Goal: Task Accomplishment & Management: Manage account settings

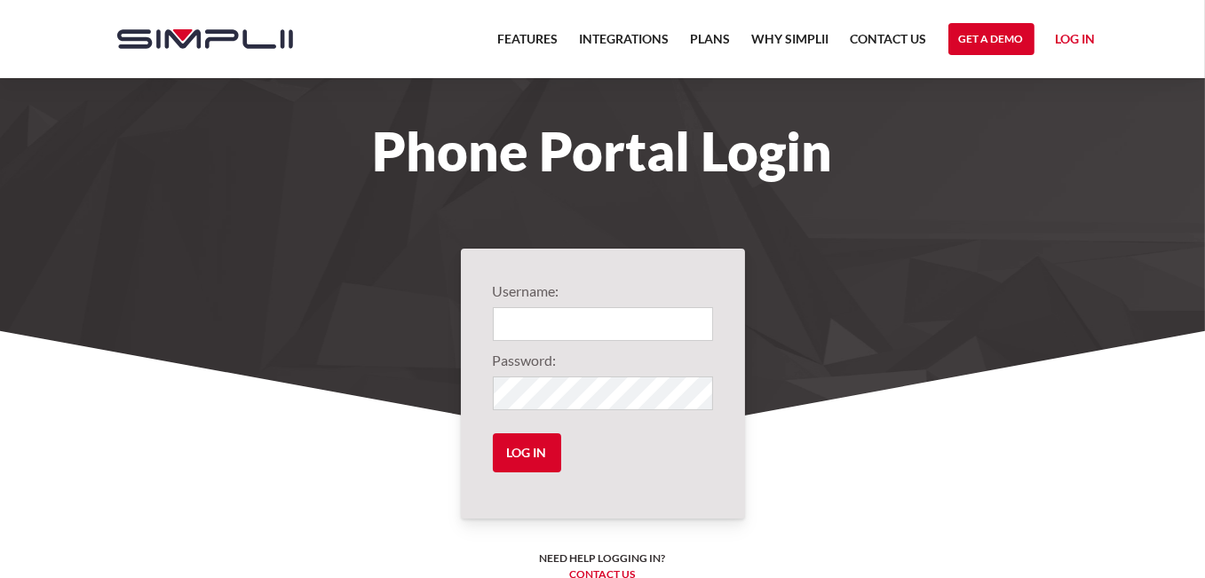
click at [529, 320] on input "Login" at bounding box center [603, 324] width 220 height 34
type input "1001@choicelegal"
click at [524, 455] on input "Log in" at bounding box center [527, 452] width 68 height 39
click at [539, 449] on input "Log in" at bounding box center [527, 452] width 68 height 39
click at [1079, 41] on link "Log in" at bounding box center [1076, 41] width 40 height 27
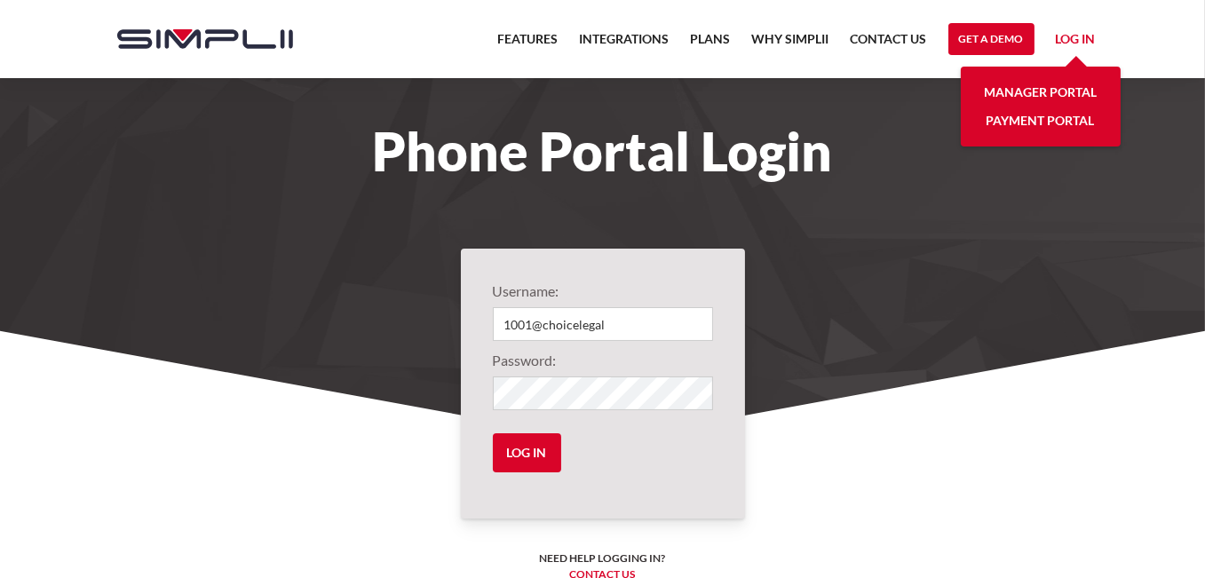
click at [1040, 91] on link "Manager Portal" at bounding box center [1040, 92] width 113 height 28
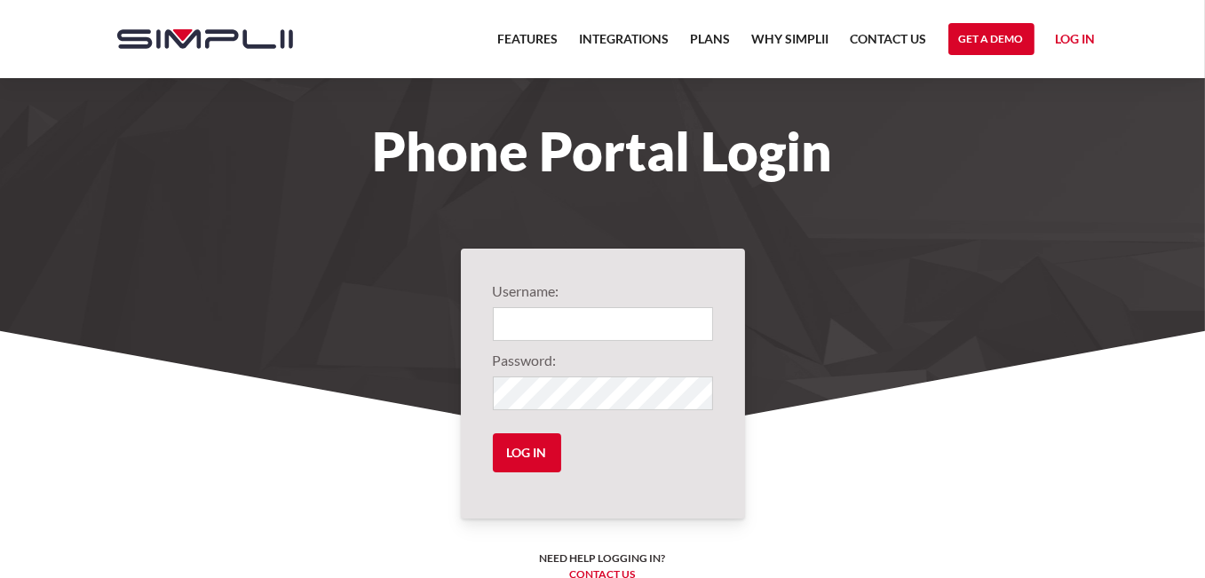
click at [573, 326] on input "Login" at bounding box center [603, 324] width 220 height 34
type input "1001@choicelegal"
click at [535, 457] on input "Log in" at bounding box center [527, 452] width 68 height 39
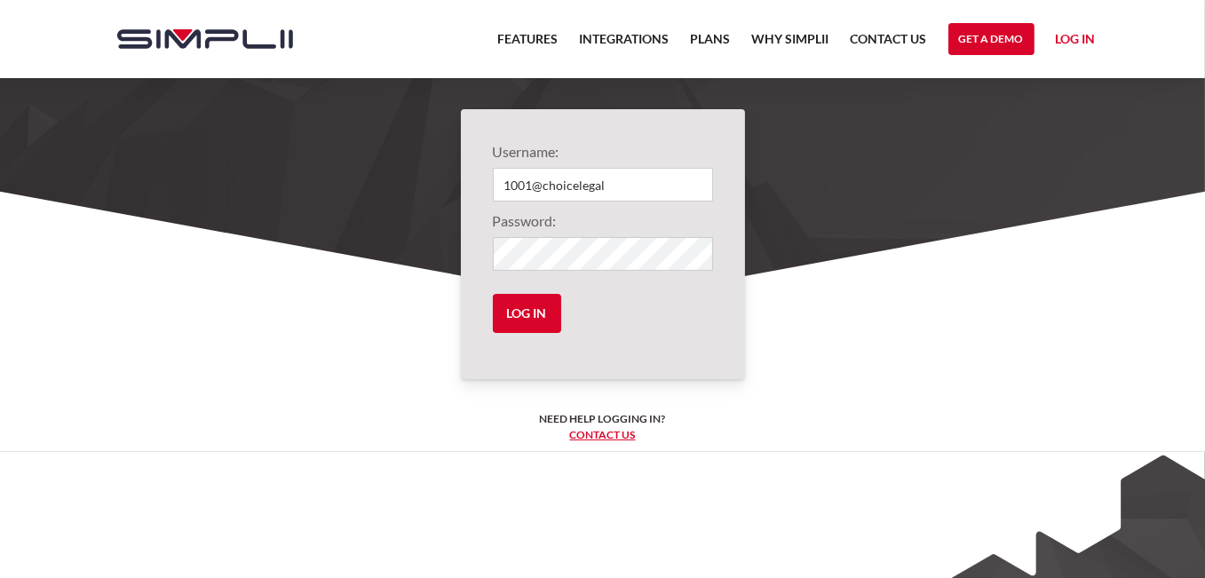
scroll to position [134, 0]
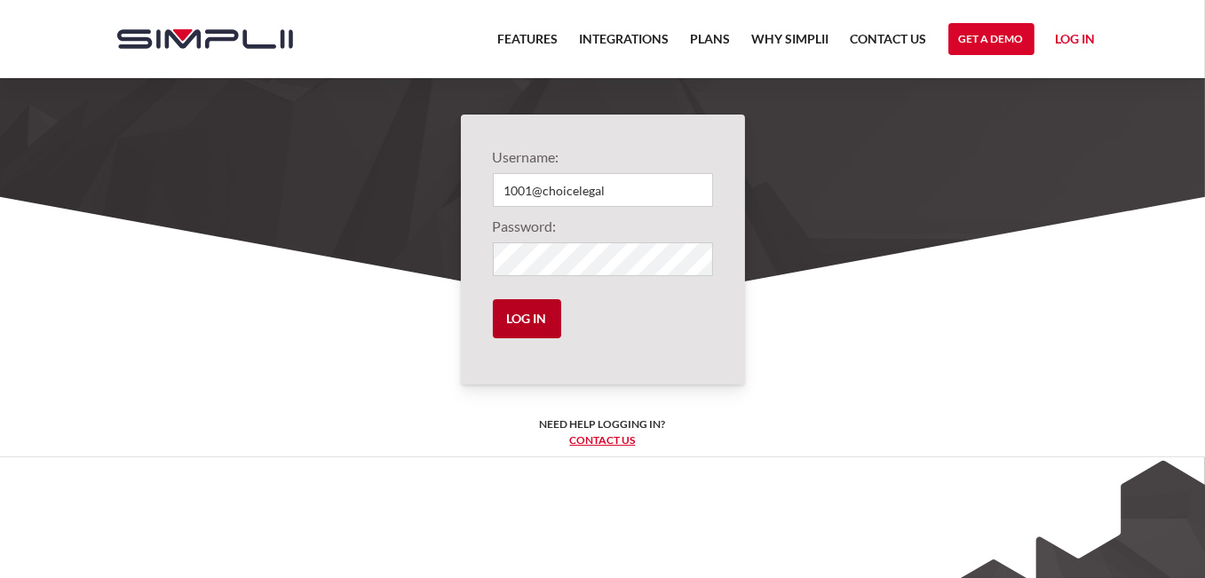
click at [532, 327] on input "Log in" at bounding box center [527, 318] width 68 height 39
click at [284, 242] on section "Username: 1001@choicelegal Password: Log in Need help logging in? ‍ Contact us …" at bounding box center [602, 420] width 1205 height 461
click at [493, 299] on input "Log in" at bounding box center [527, 318] width 68 height 39
click at [530, 322] on input "Log in" at bounding box center [527, 318] width 68 height 39
click at [513, 318] on input "Log in" at bounding box center [527, 318] width 68 height 39
